Goal: Task Accomplishment & Management: Manage account settings

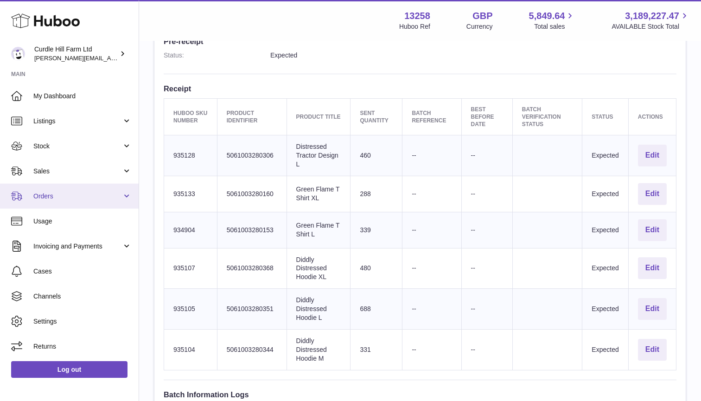
click at [69, 194] on span "Orders" at bounding box center [77, 196] width 89 height 9
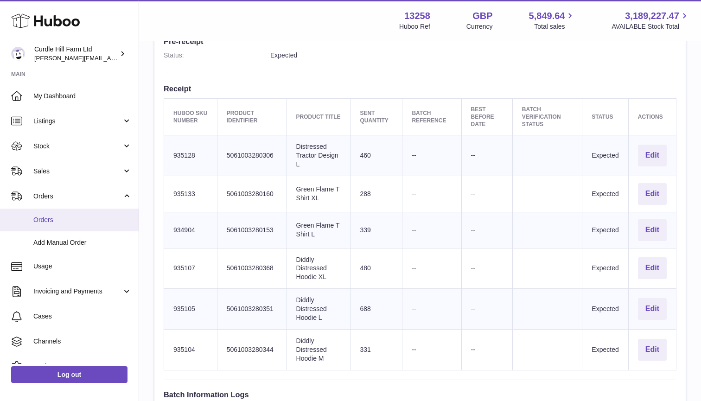
click at [53, 214] on link "Orders" at bounding box center [69, 220] width 139 height 23
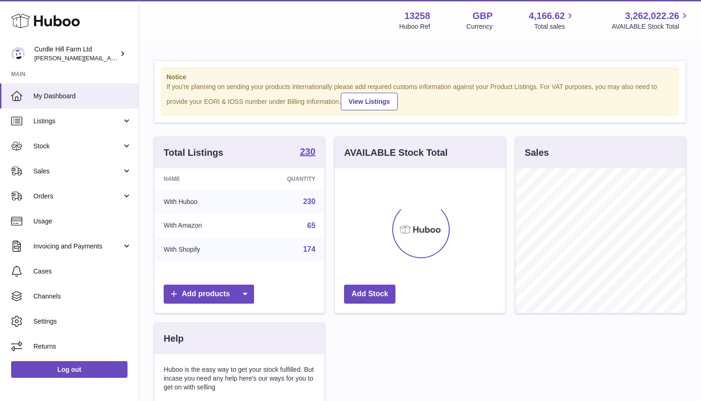
scroll to position [145, 171]
click at [77, 198] on span "Orders" at bounding box center [77, 196] width 89 height 9
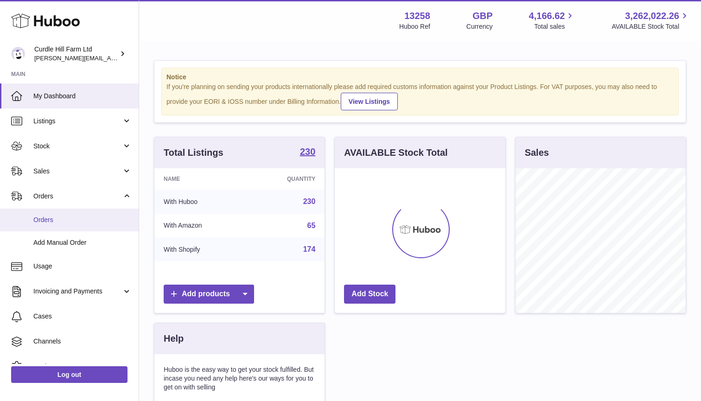
click at [69, 218] on span "Orders" at bounding box center [82, 220] width 98 height 9
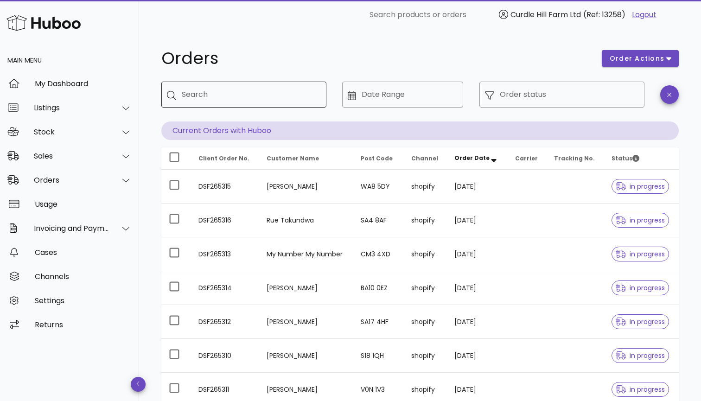
click at [234, 85] on div "Search" at bounding box center [250, 95] width 137 height 26
paste input "*********"
type input "*********"
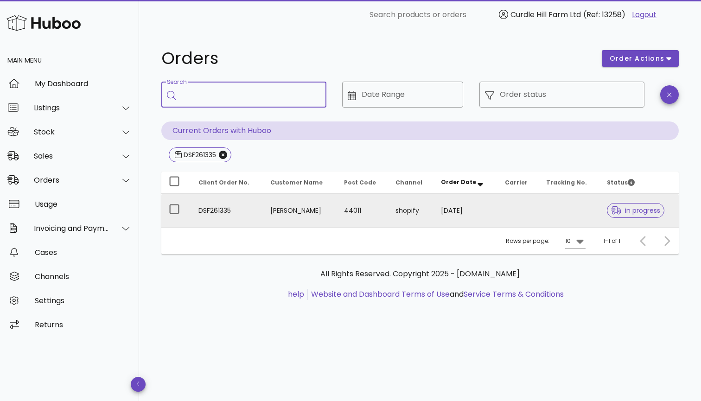
click at [312, 213] on td "[PERSON_NAME]" at bounding box center [300, 210] width 74 height 33
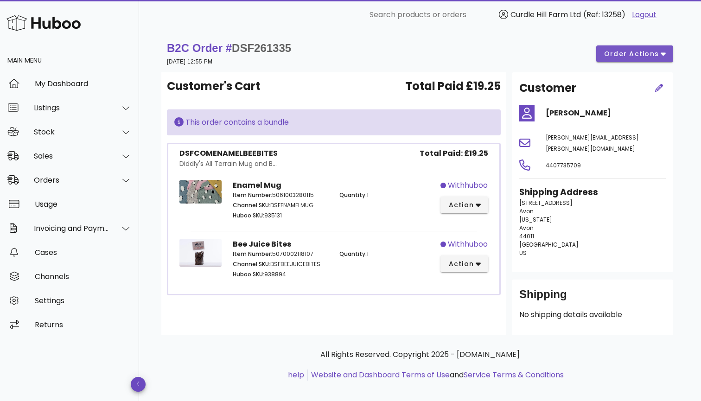
click at [660, 57] on span "order actions" at bounding box center [635, 54] width 62 height 10
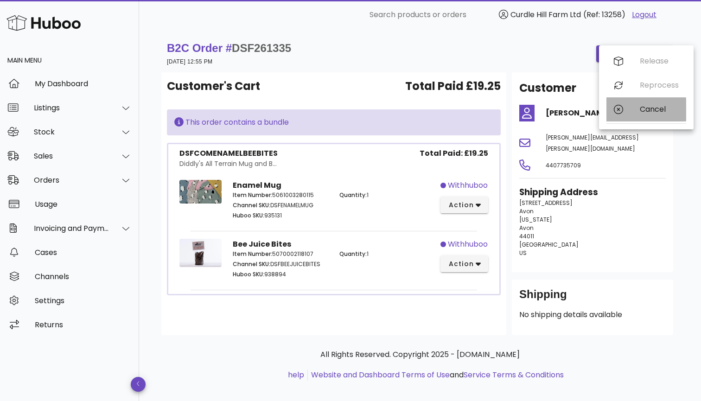
click at [639, 113] on div "Cancel" at bounding box center [646, 109] width 80 height 24
